Goal: Task Accomplishment & Management: Complete application form

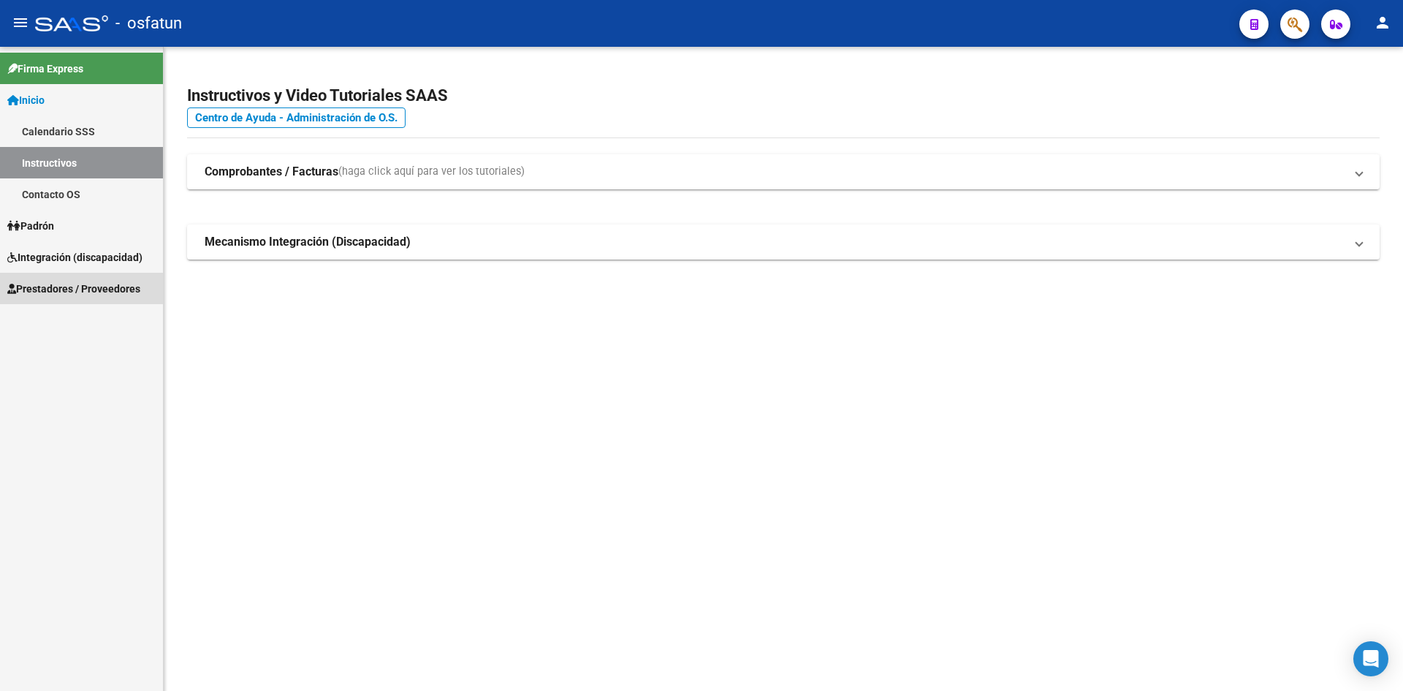
click at [59, 300] on link "Prestadores / Proveedores" at bounding box center [81, 288] width 163 height 31
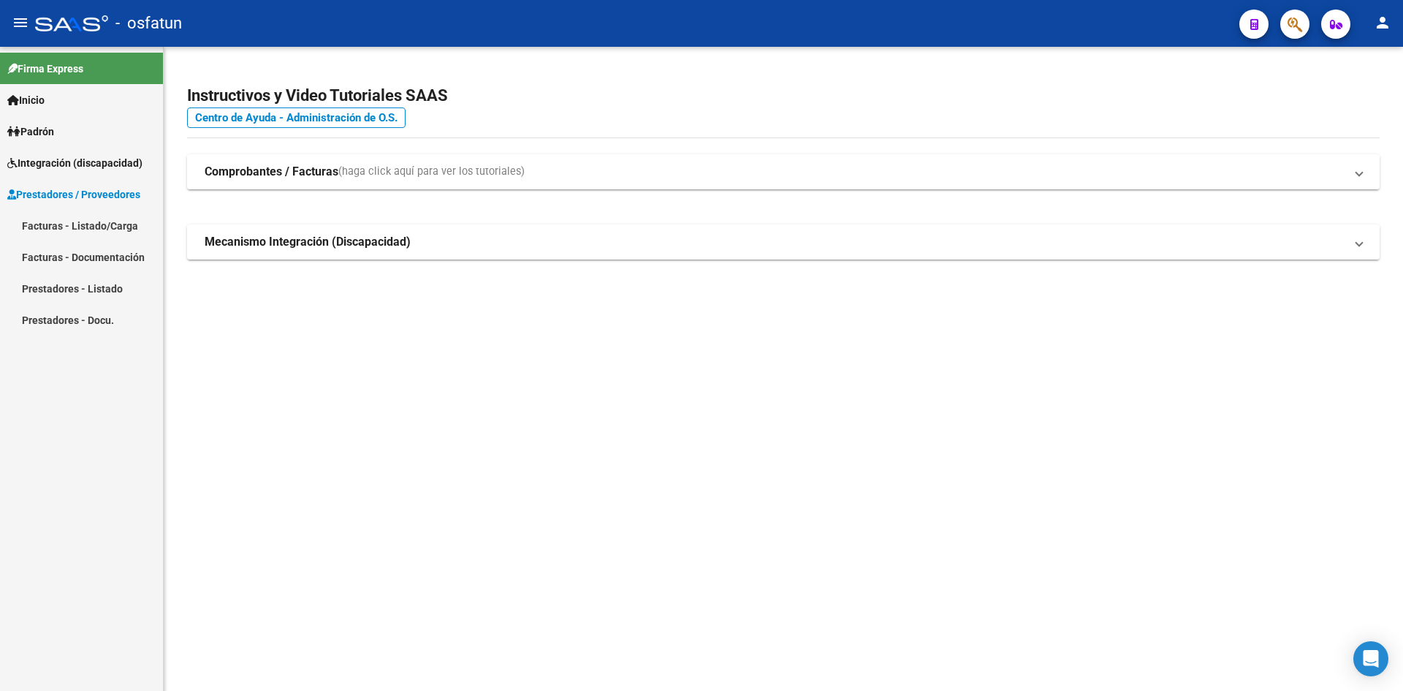
click at [42, 221] on link "Facturas - Listado/Carga" at bounding box center [81, 225] width 163 height 31
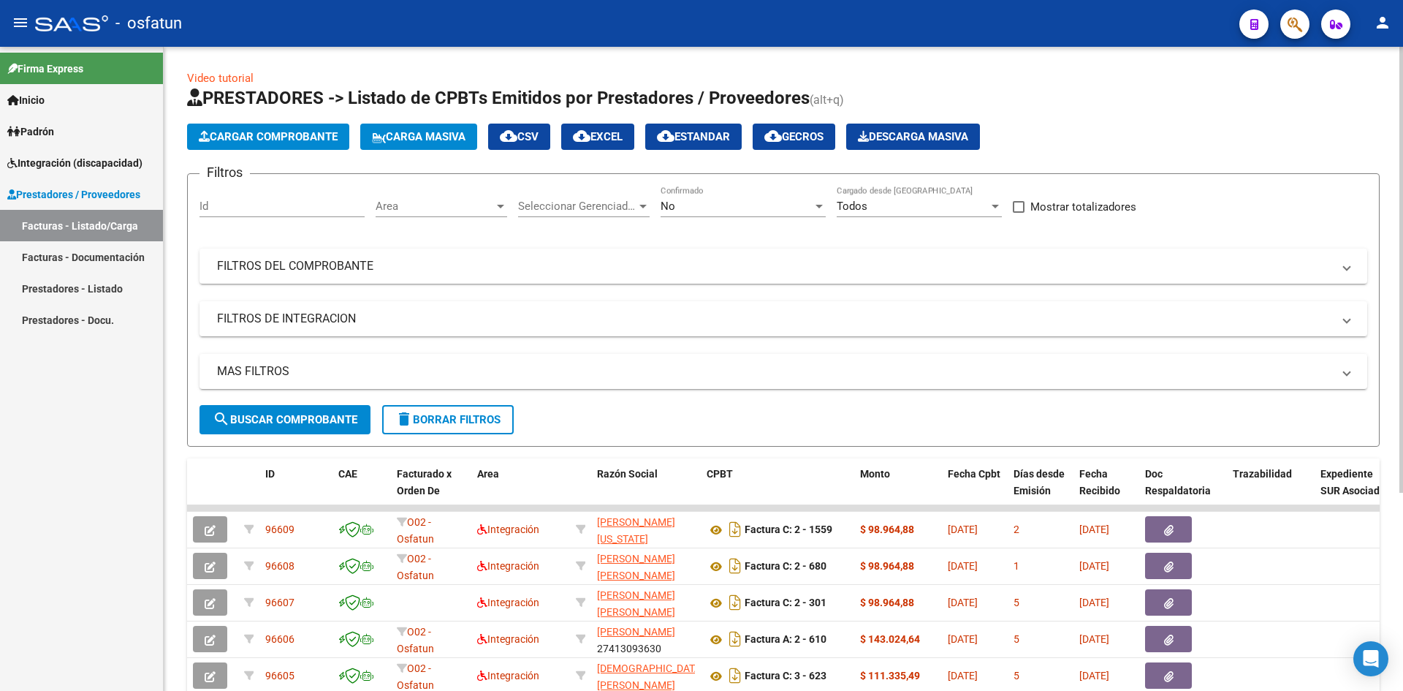
click at [261, 143] on button "Cargar Comprobante" at bounding box center [268, 137] width 162 height 26
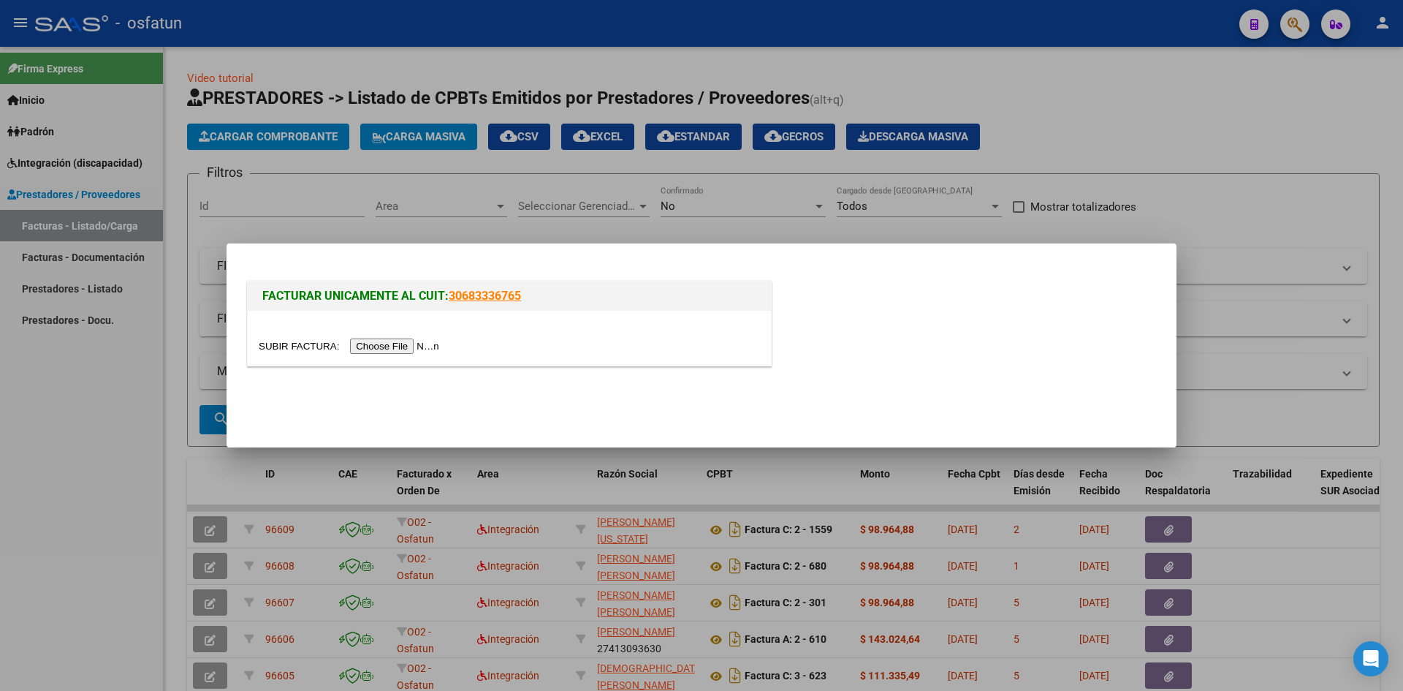
click at [398, 341] on input "file" at bounding box center [351, 345] width 185 height 15
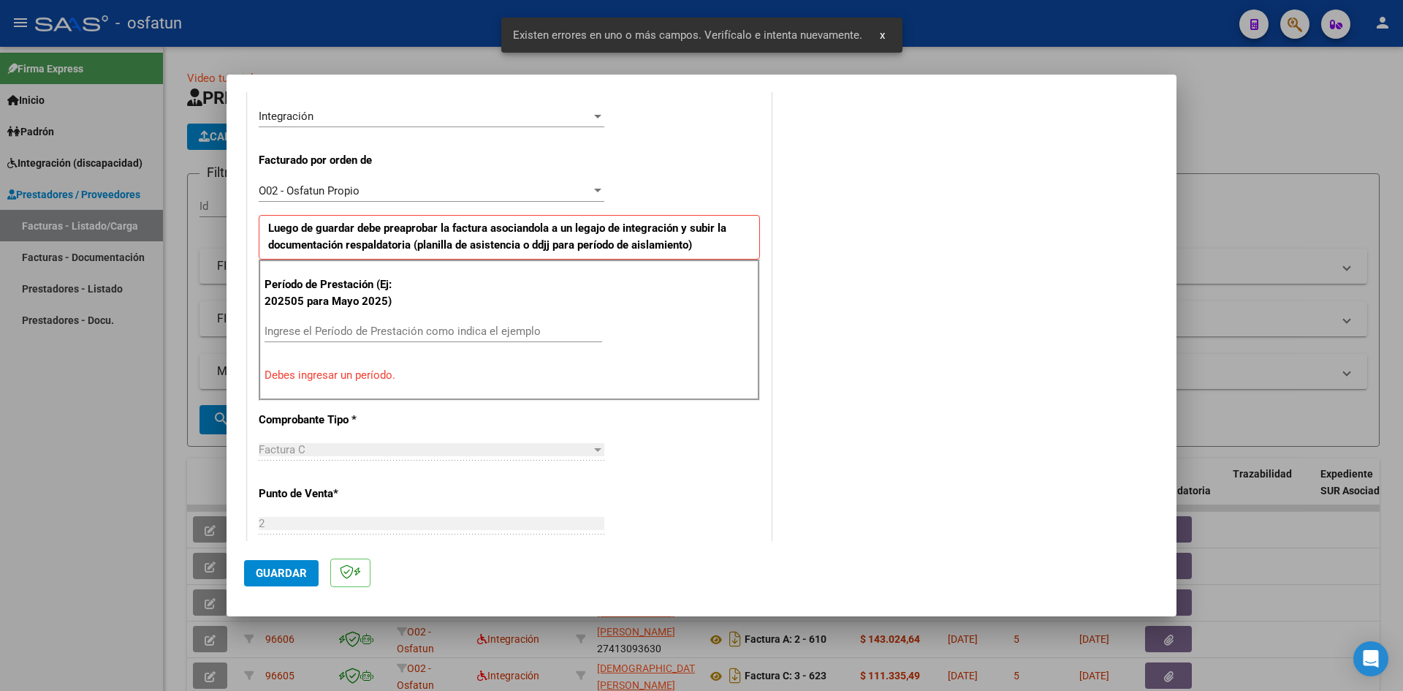
scroll to position [286, 0]
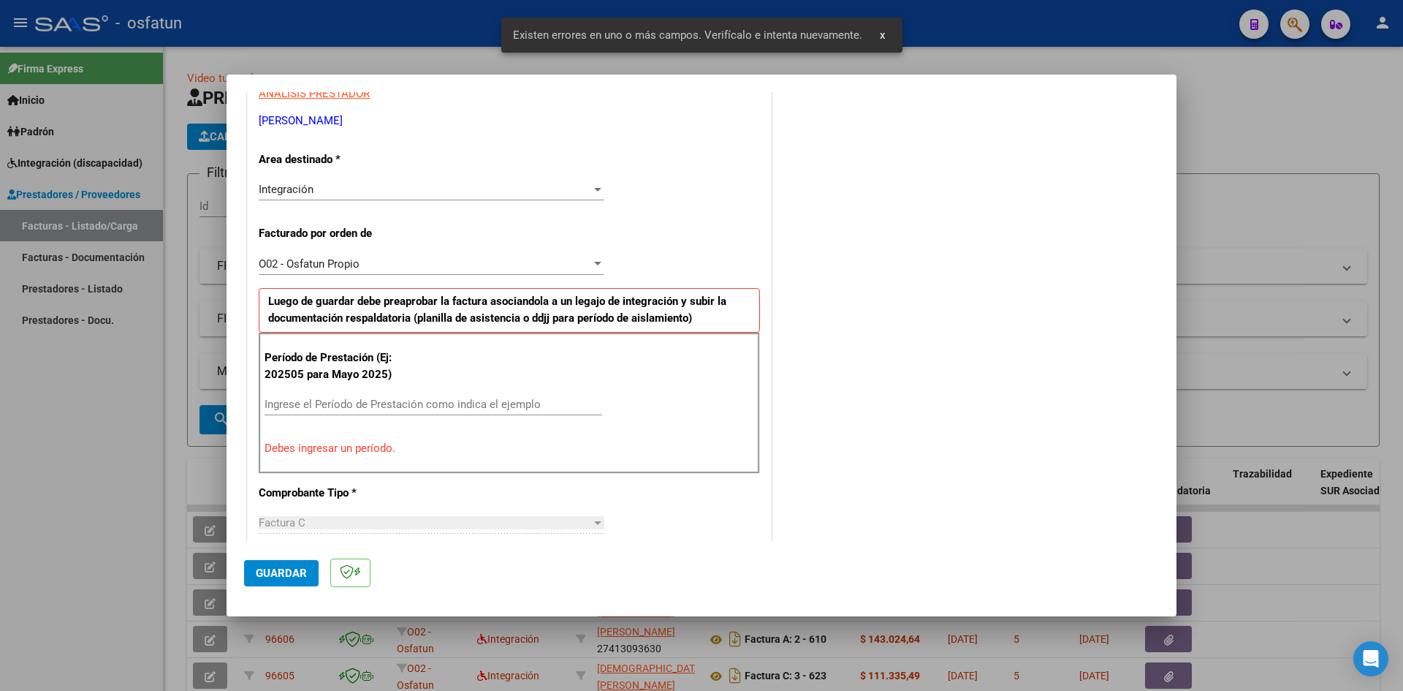
click at [346, 403] on input "Ingrese el Período de Prestación como indica el ejemplo" at bounding box center [434, 404] width 338 height 13
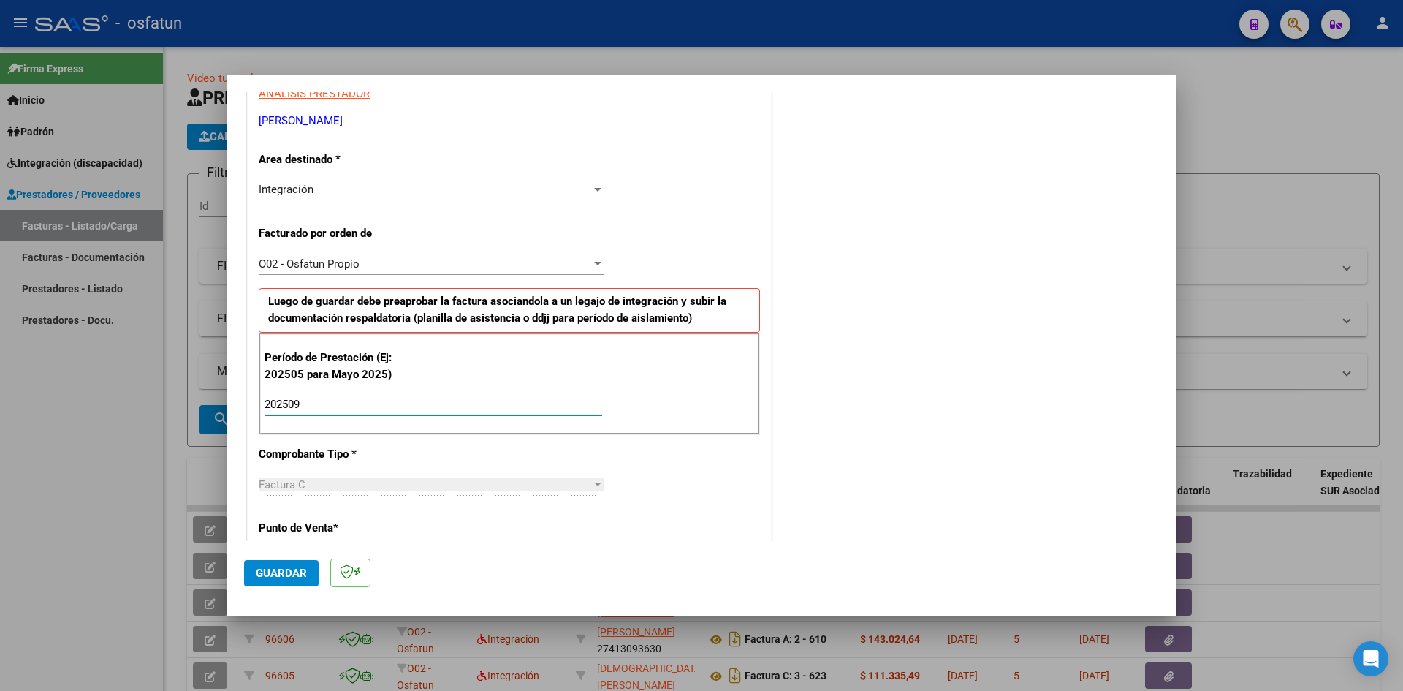
type input "202509"
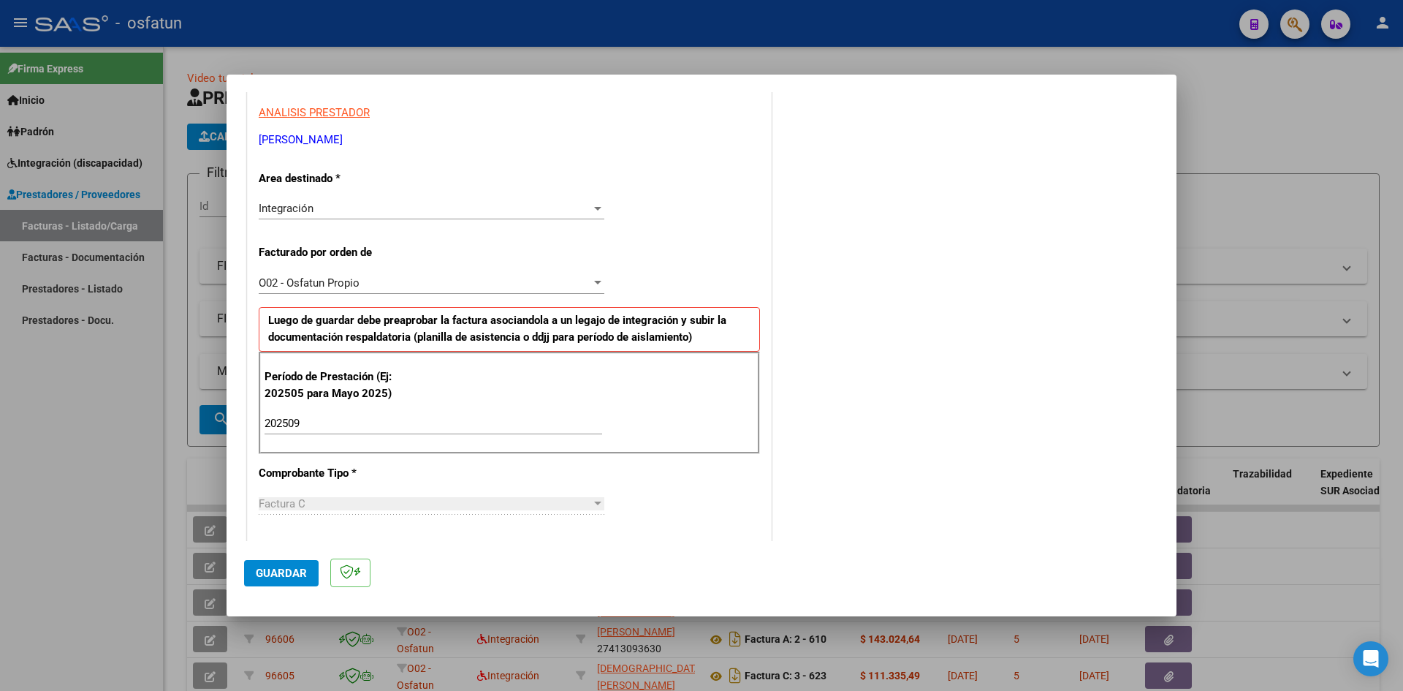
scroll to position [292, 0]
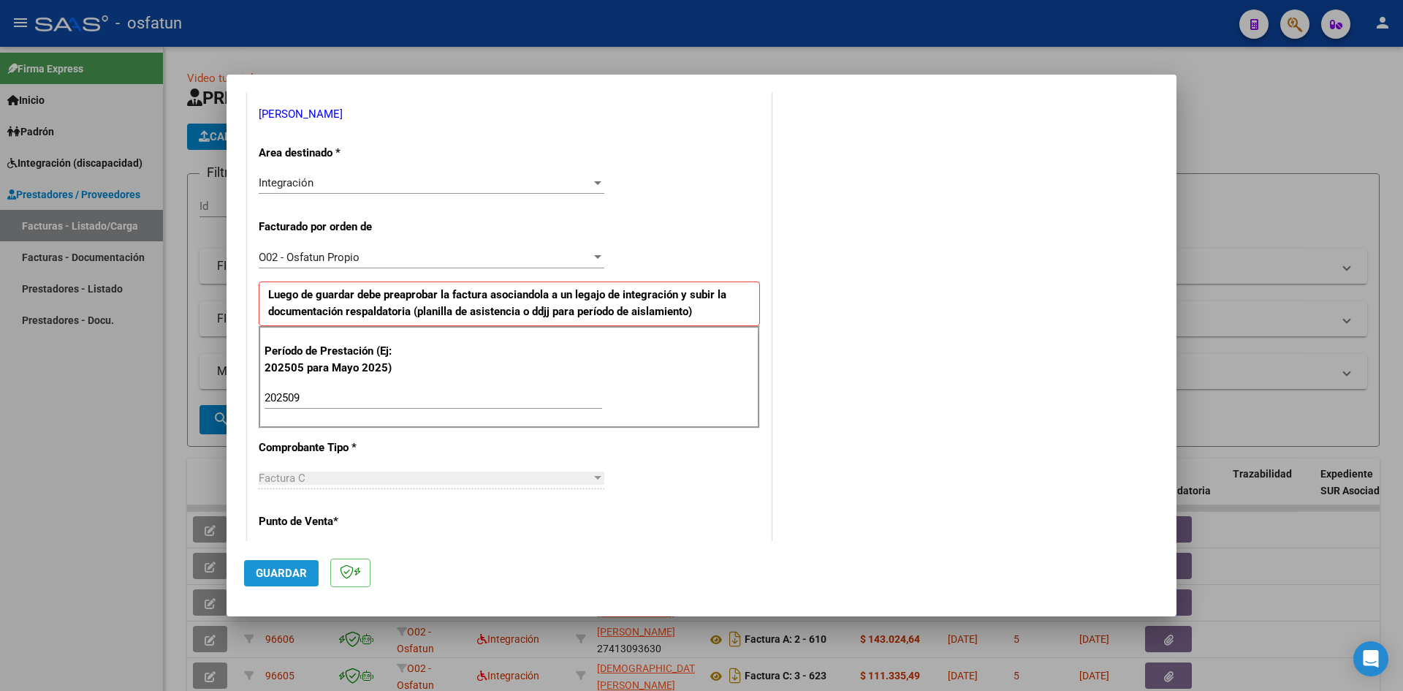
click at [294, 585] on button "Guardar" at bounding box center [281, 573] width 75 height 26
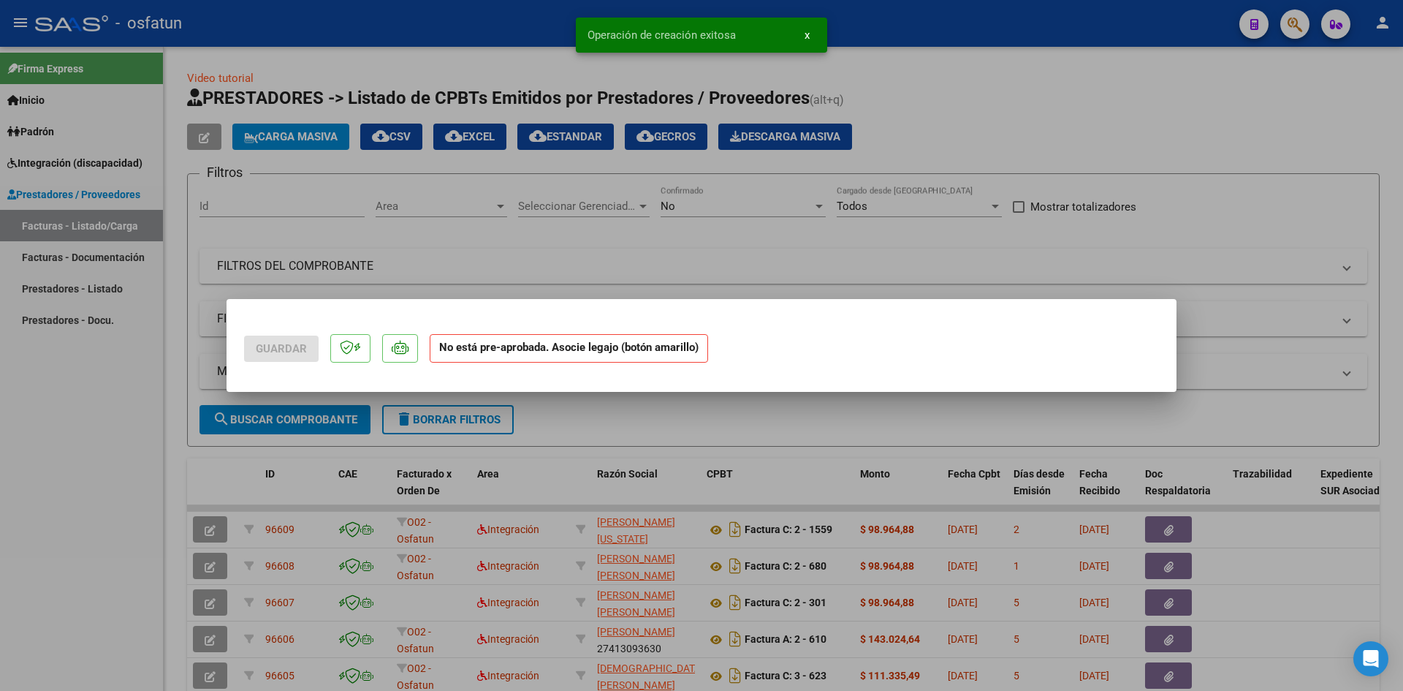
scroll to position [0, 0]
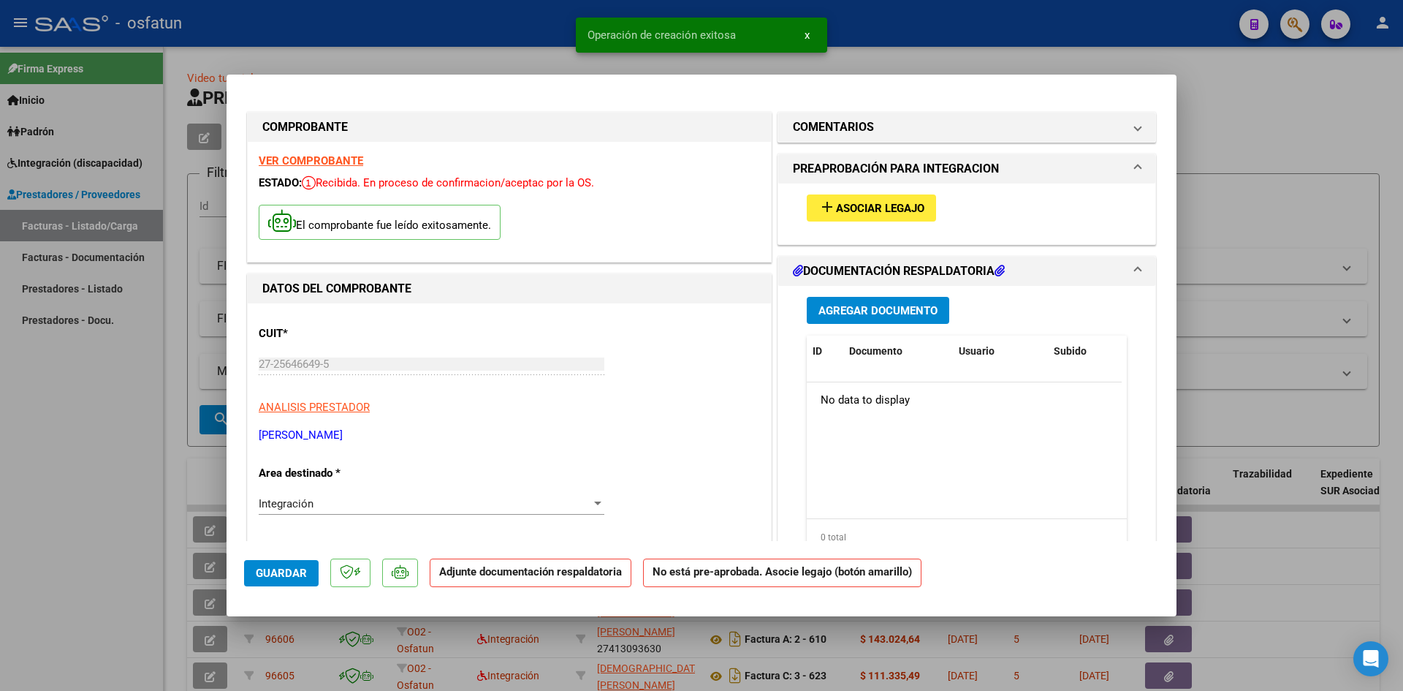
click at [895, 329] on div "Agregar Documento ID Documento Usuario Subido Acción No data to display 0 total…" at bounding box center [967, 432] width 342 height 292
click at [893, 321] on button "Agregar Documento" at bounding box center [878, 310] width 143 height 27
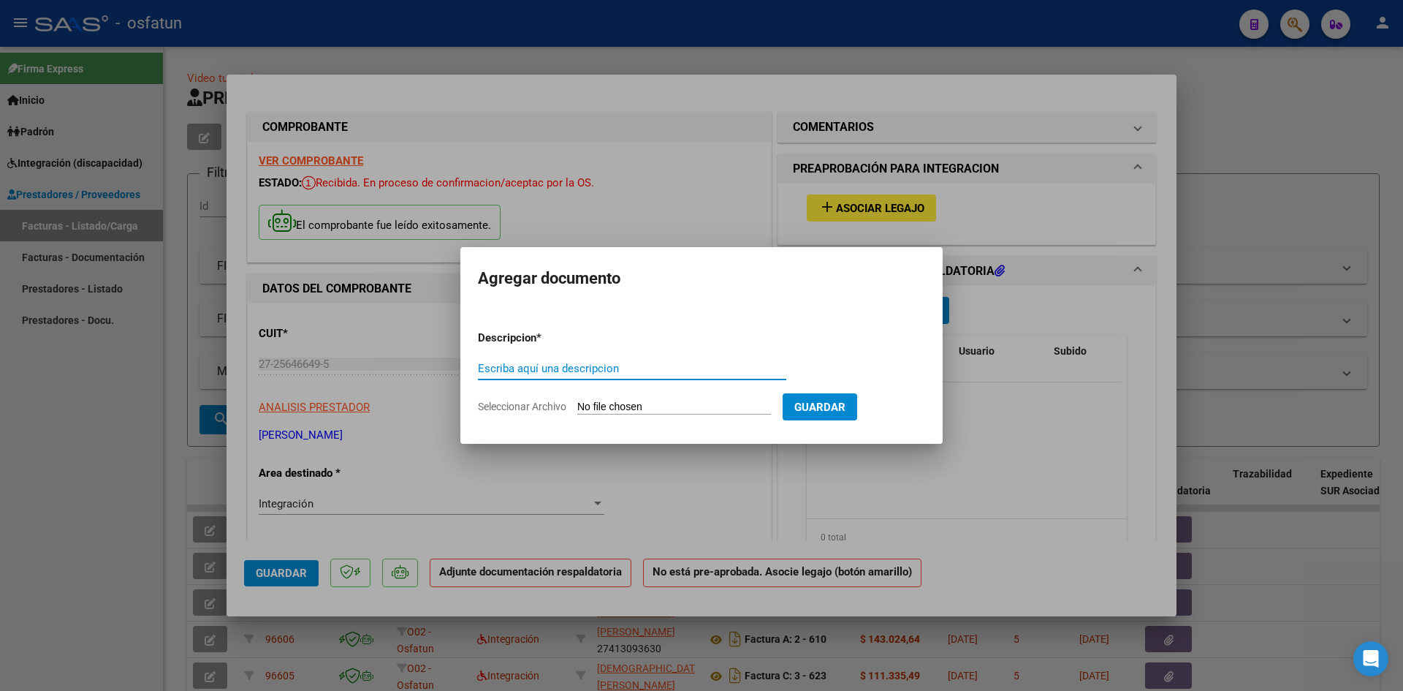
click at [566, 370] on input "Escriba aquí una descripcion" at bounding box center [632, 368] width 308 height 13
click at [631, 403] on input "Seleccionar Archivo" at bounding box center [674, 408] width 194 height 14
type input "C:\fakepath\planilla asistencia.pdf"
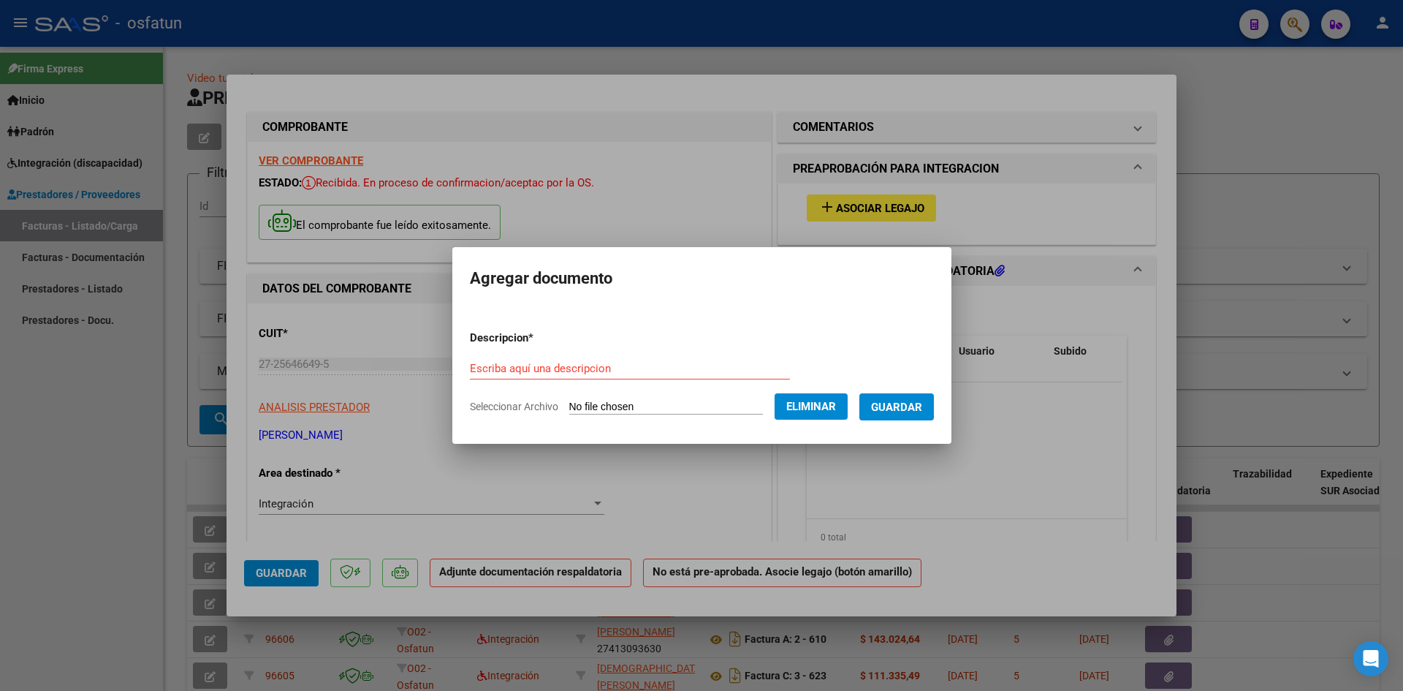
click at [506, 375] on div "Escriba aquí una descripcion" at bounding box center [630, 368] width 320 height 22
click at [512, 371] on input "Escriba aquí una descripcion" at bounding box center [630, 368] width 320 height 13
type input "planilla de asistencia"
click at [910, 401] on span "Guardar" at bounding box center [896, 407] width 51 height 13
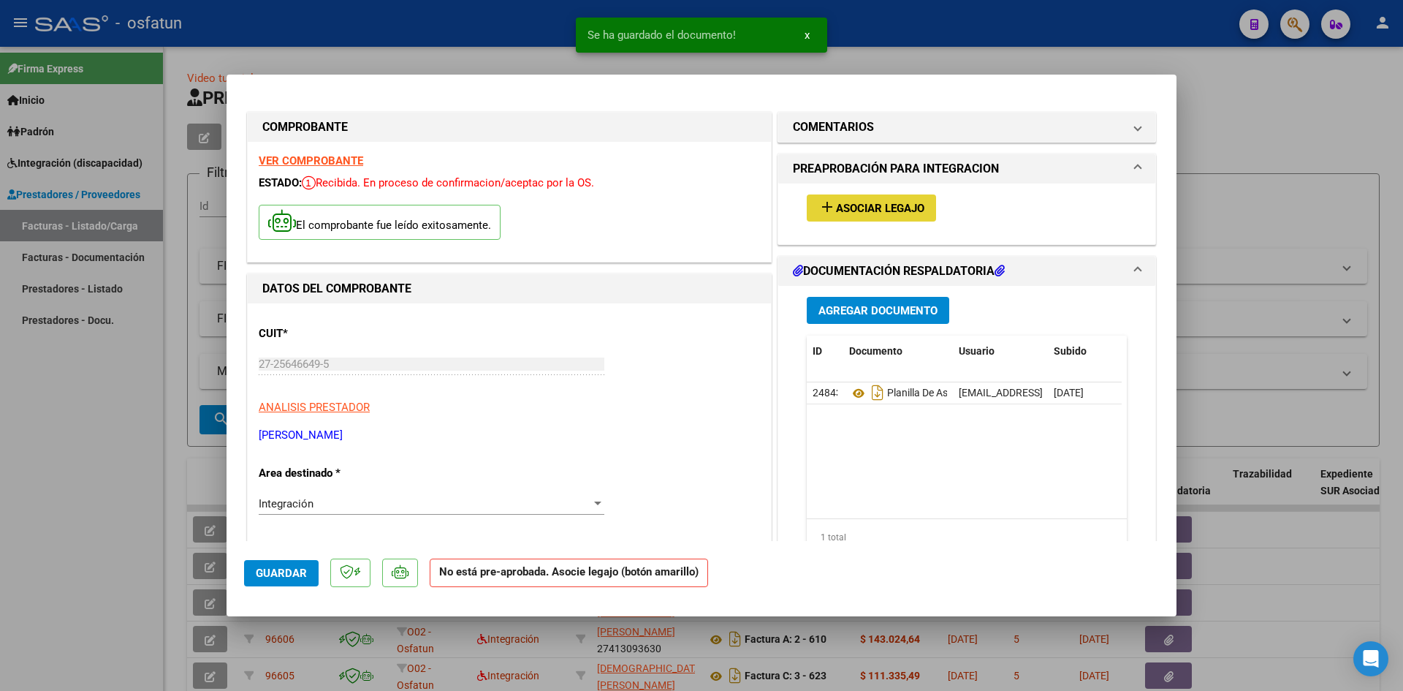
click at [893, 205] on span "Asociar Legajo" at bounding box center [880, 208] width 88 height 13
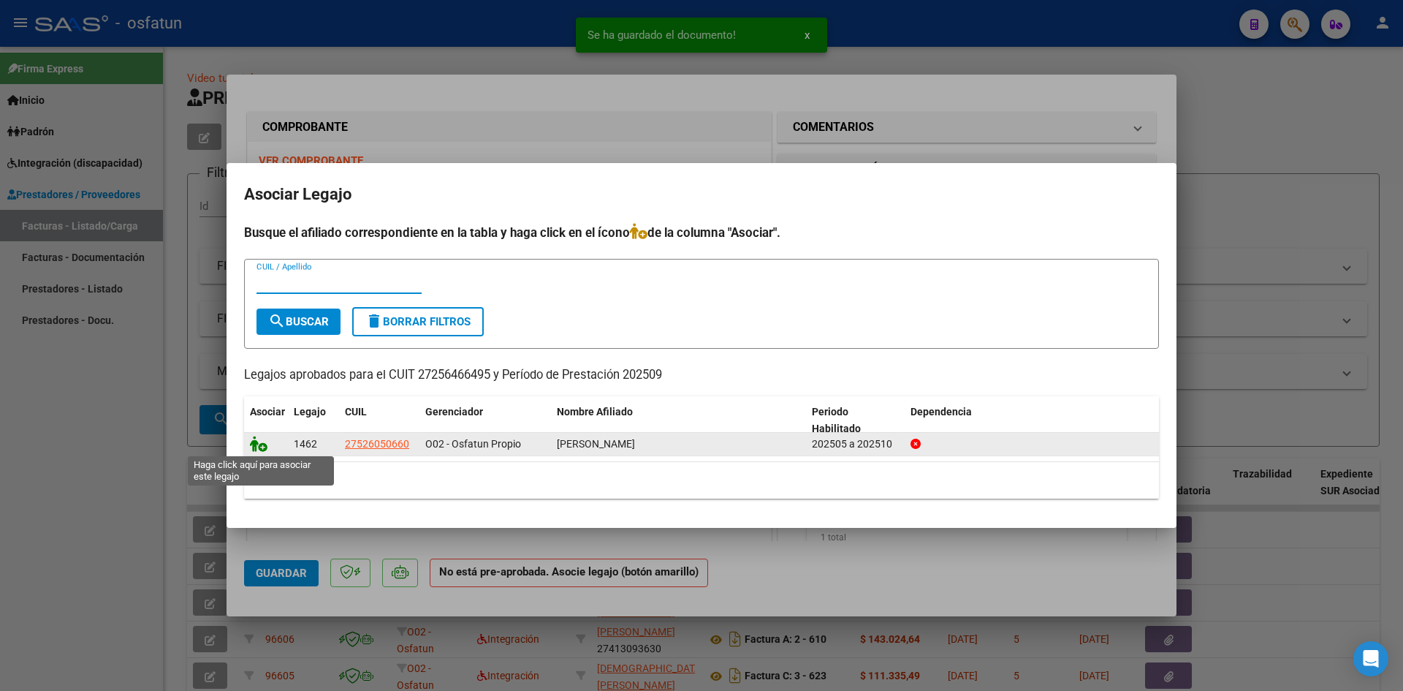
click at [253, 447] on icon at bounding box center [259, 444] width 18 height 16
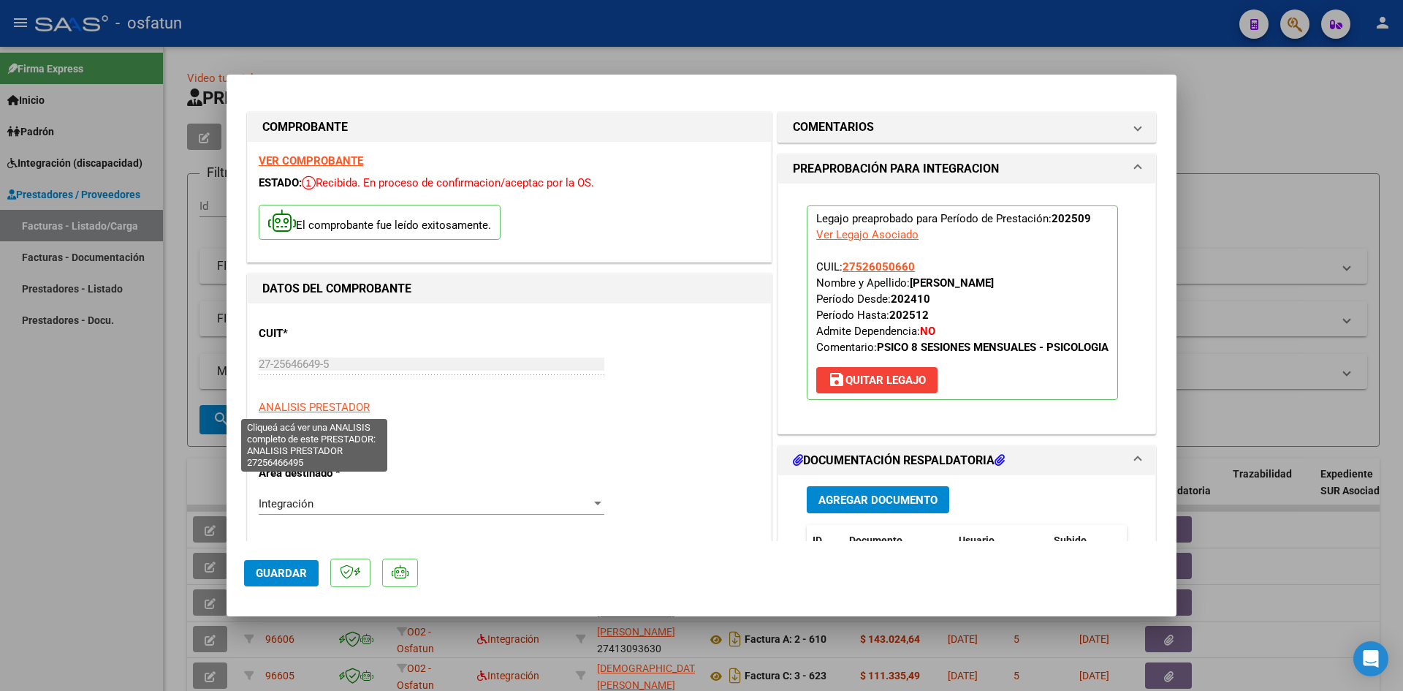
scroll to position [292, 0]
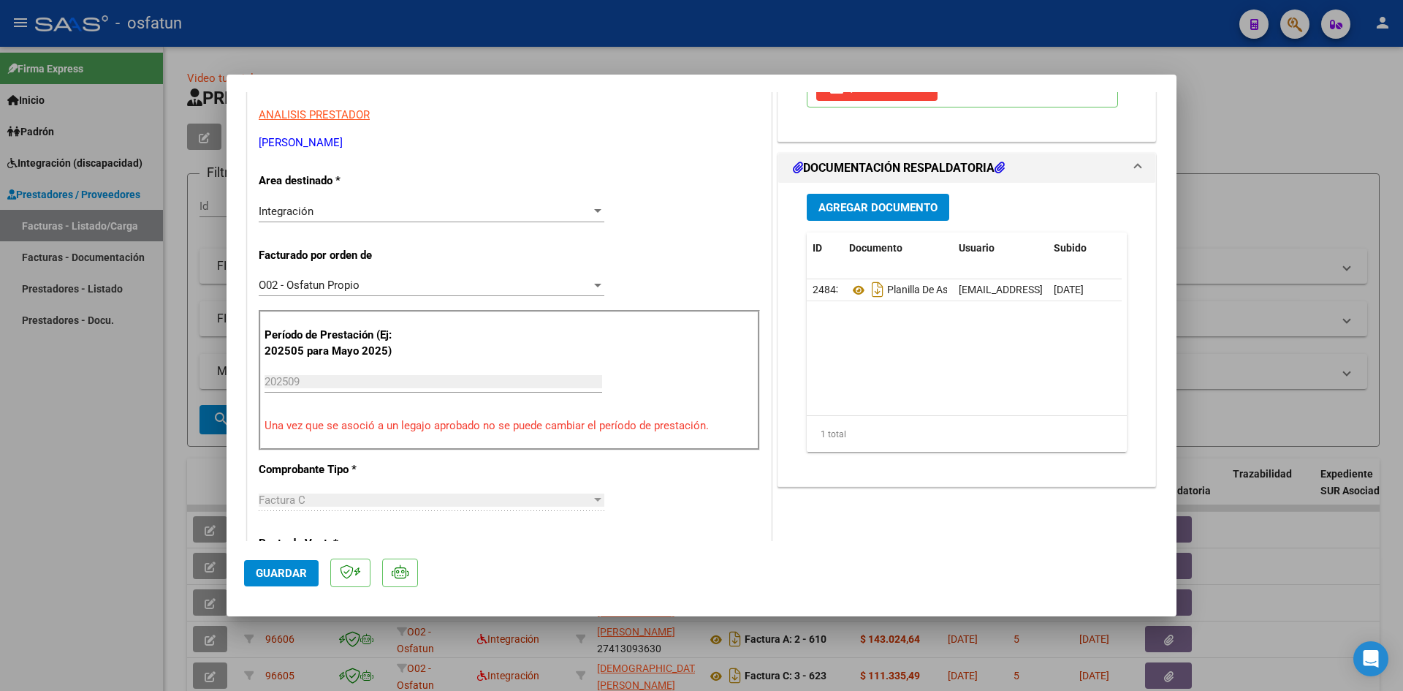
click at [271, 571] on span "Guardar" at bounding box center [281, 572] width 51 height 13
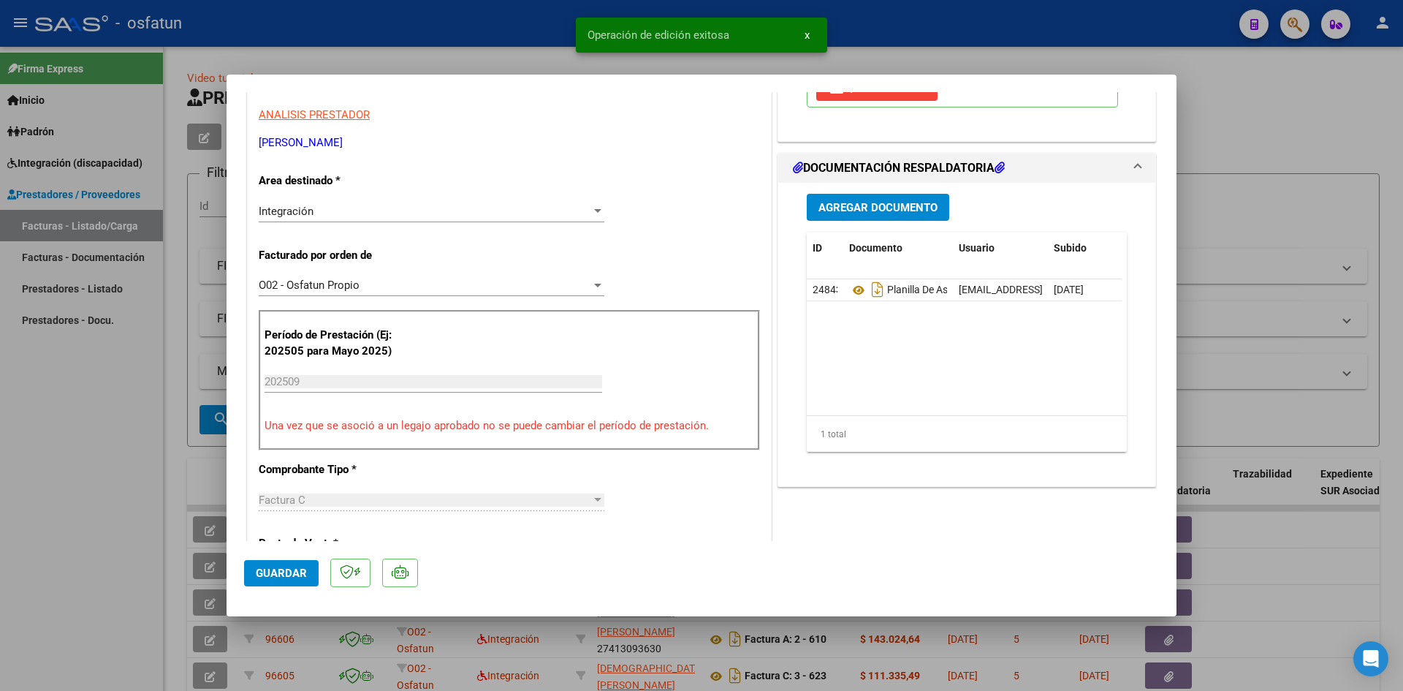
click at [23, 474] on div at bounding box center [701, 345] width 1403 height 691
type input "$ 0,00"
